Goal: Transaction & Acquisition: Purchase product/service

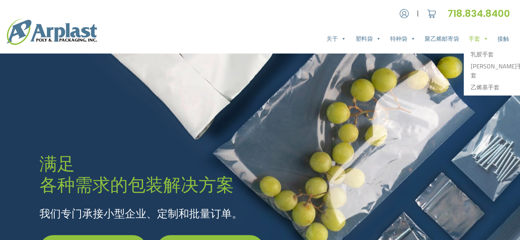
click at [476, 37] on font "手套" at bounding box center [475, 38] width 12 height 9
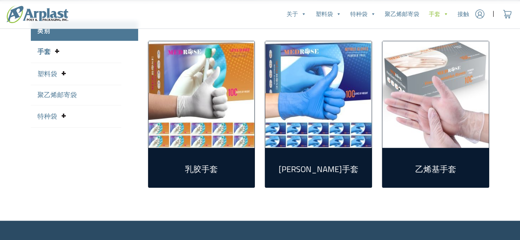
scroll to position [217, 0]
click at [323, 115] on img "访问产品类别丁腈手套" at bounding box center [318, 94] width 107 height 107
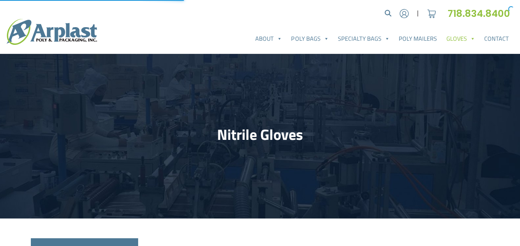
select select "25"
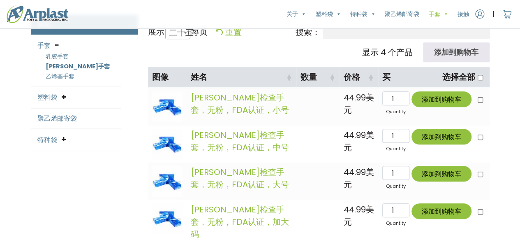
scroll to position [223, 0]
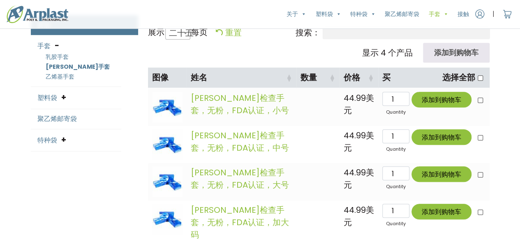
click at [173, 100] on img at bounding box center [167, 107] width 31 height 31
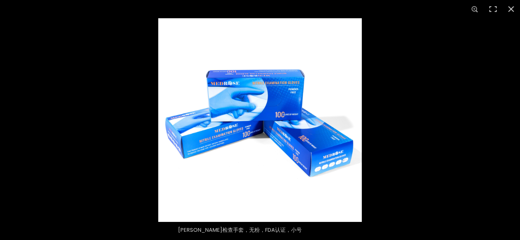
click at [200, 148] on img at bounding box center [260, 120] width 204 height 204
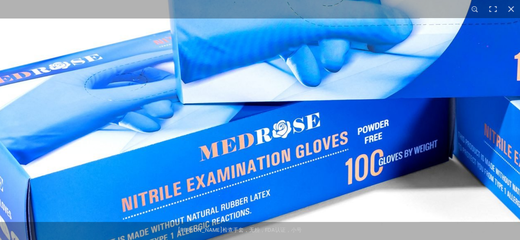
click at [308, 189] on img at bounding box center [435, 94] width 1053 height 1053
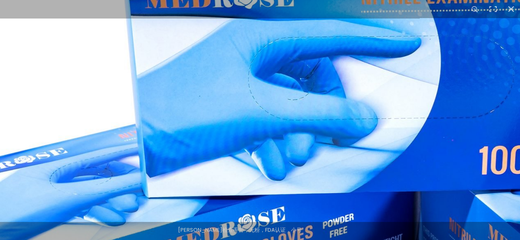
click at [385, 217] on img at bounding box center [400, 187] width 1053 height 1053
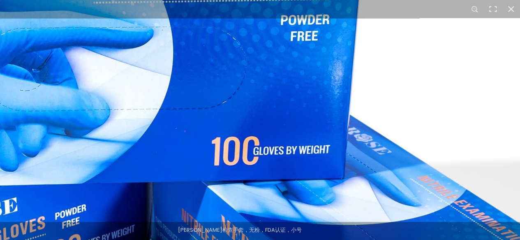
click at [155, 61] on img at bounding box center [132, 178] width 1053 height 1053
